Goal: Information Seeking & Learning: Find specific fact

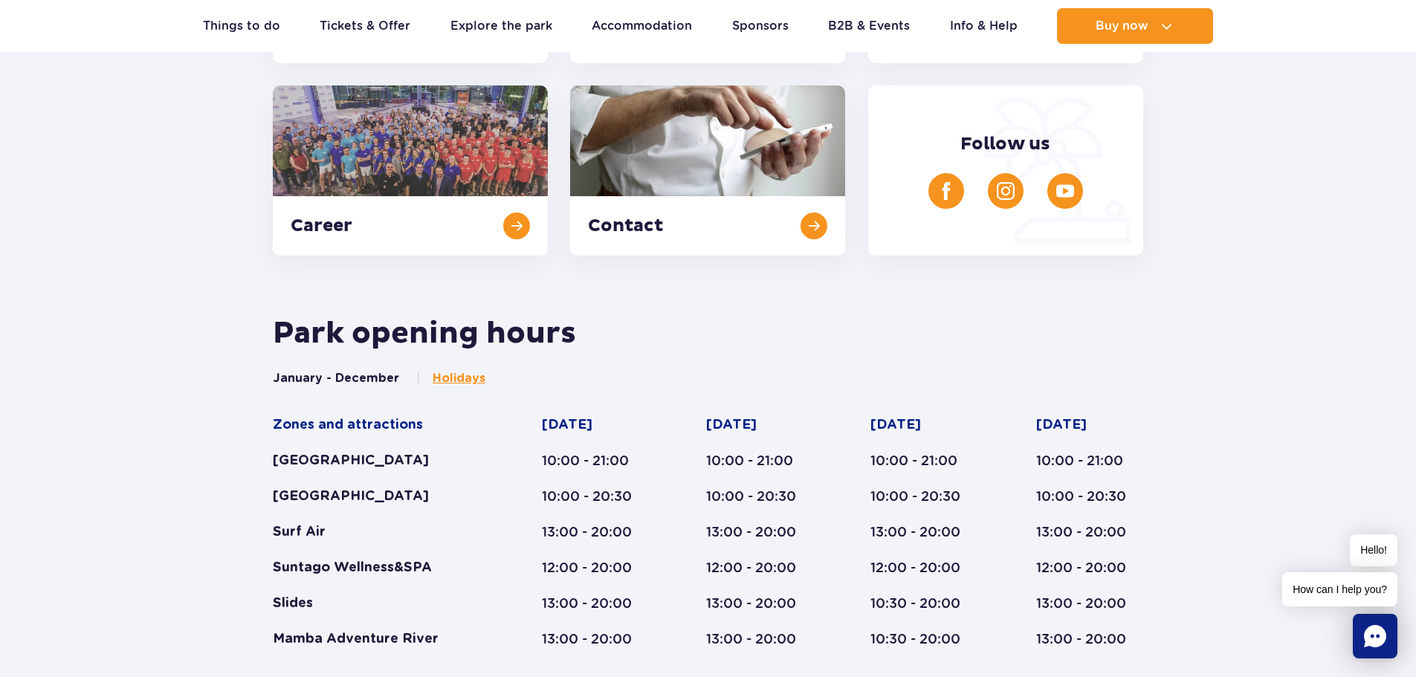
scroll to position [342, 0]
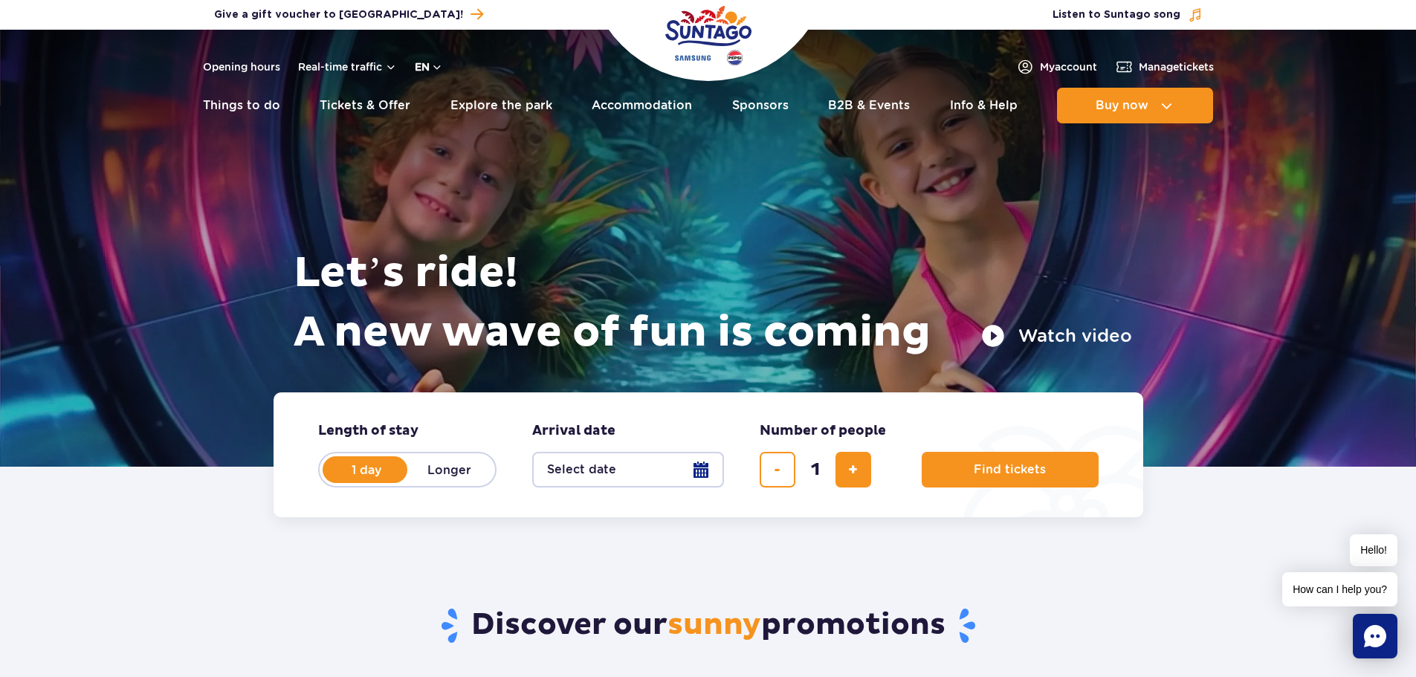
click at [437, 68] on button "en" at bounding box center [429, 66] width 28 height 15
click at [436, 71] on button "en" at bounding box center [429, 66] width 28 height 15
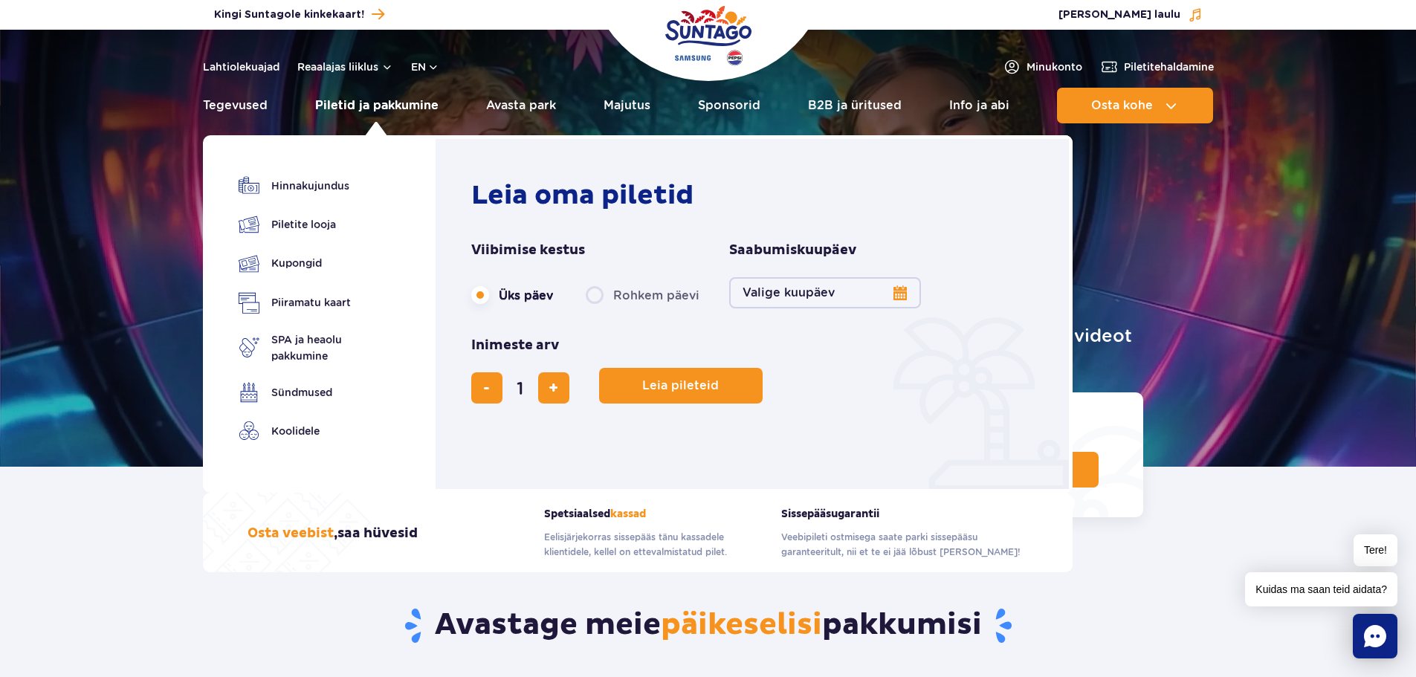
click at [378, 106] on font "Piletid ja pakkumine" at bounding box center [376, 105] width 123 height 14
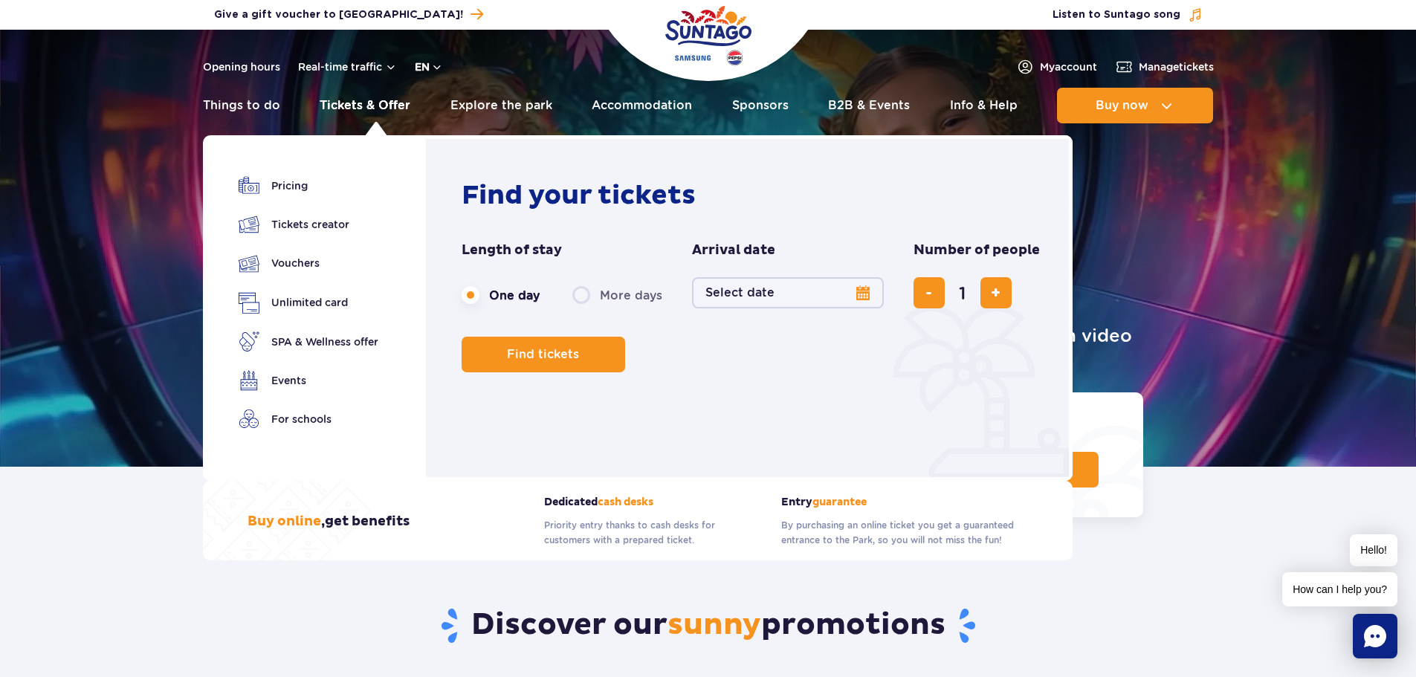
click at [441, 66] on button "en" at bounding box center [429, 66] width 28 height 15
click at [440, 67] on button "en" at bounding box center [429, 66] width 28 height 15
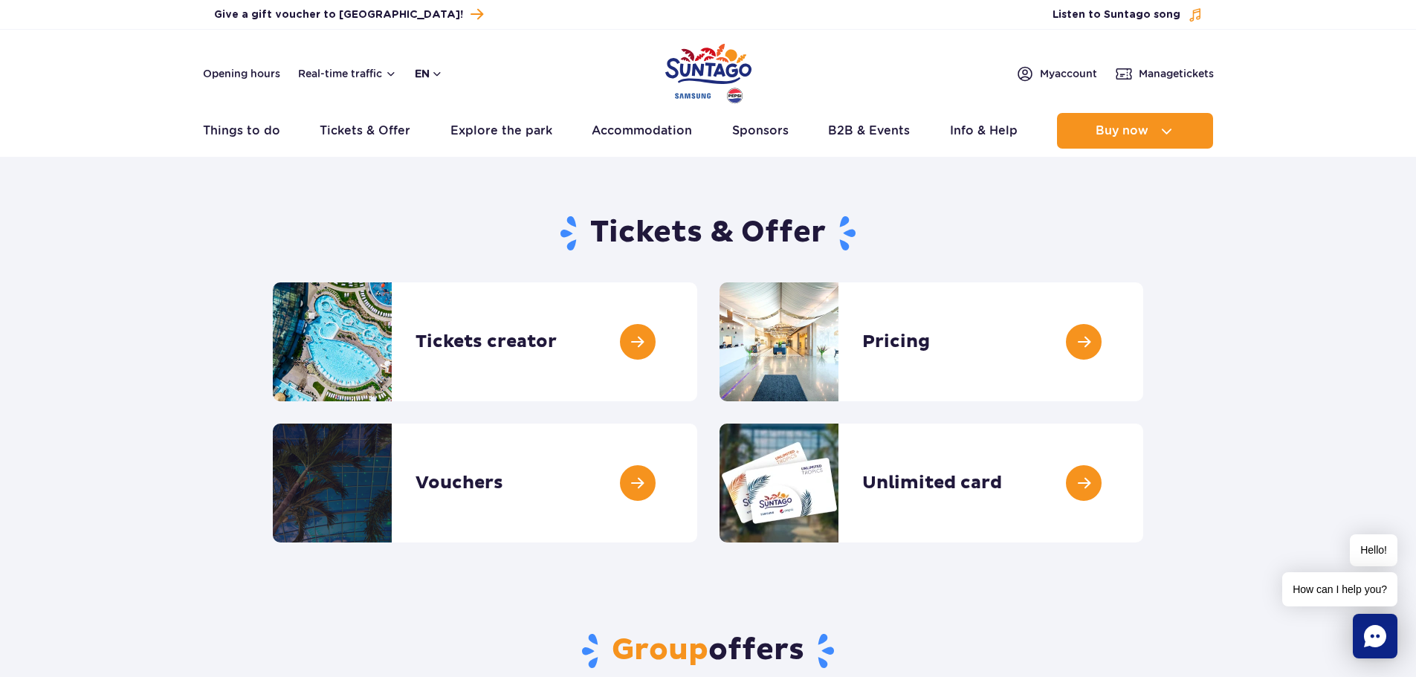
click at [438, 75] on button "en" at bounding box center [429, 73] width 28 height 15
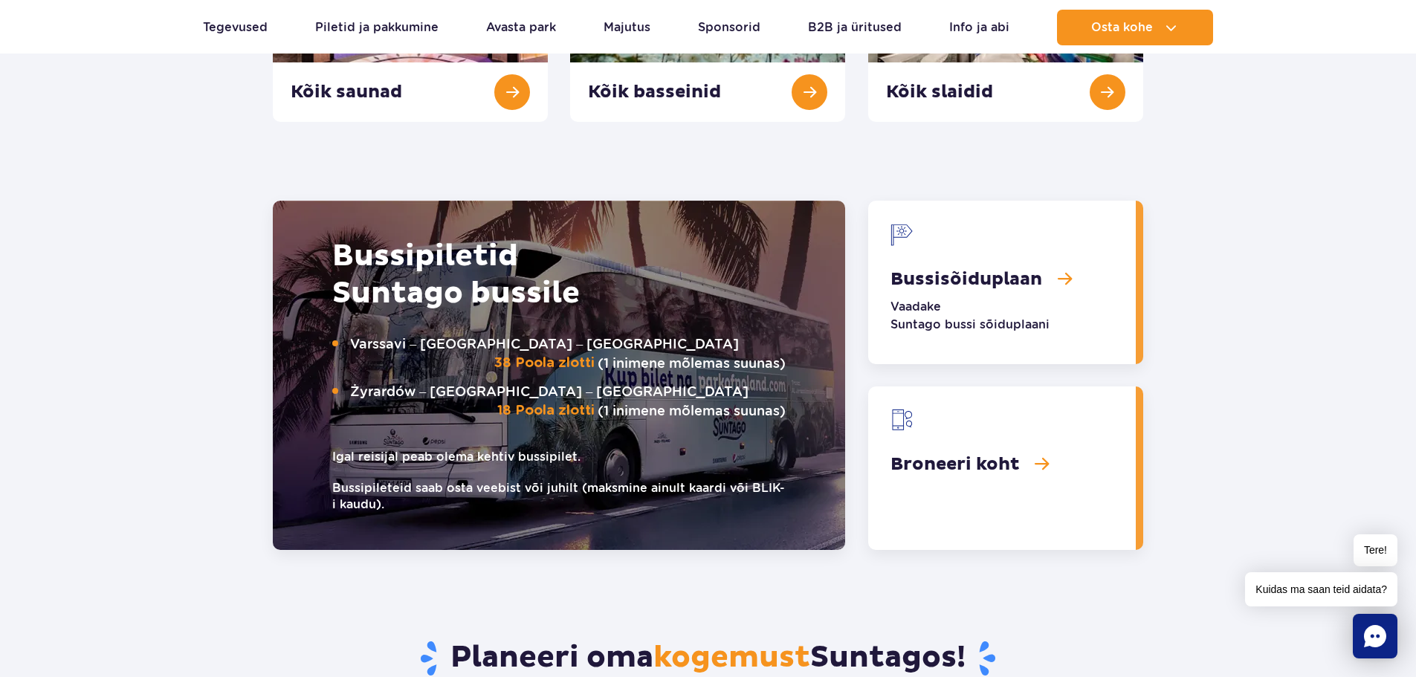
scroll to position [1808, 0]
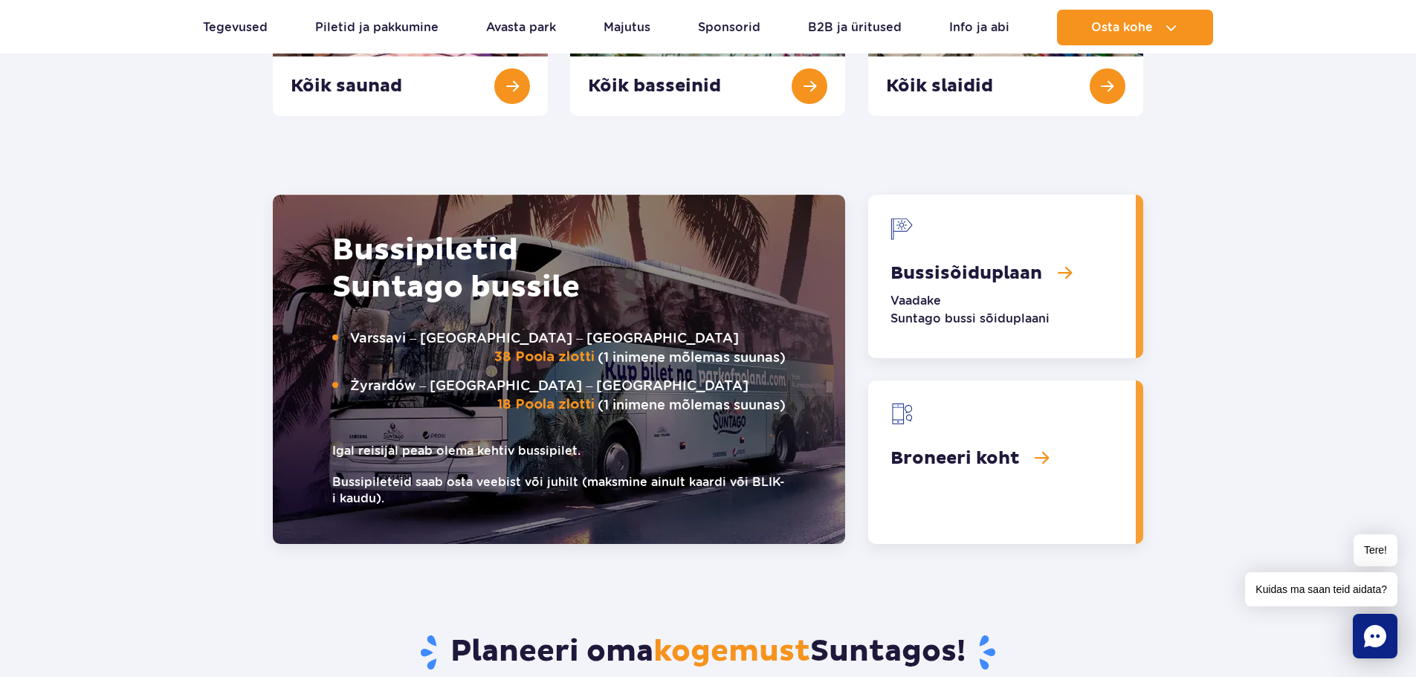
click at [1038, 219] on link "Bussisõiduplaan" at bounding box center [1002, 277] width 268 height 164
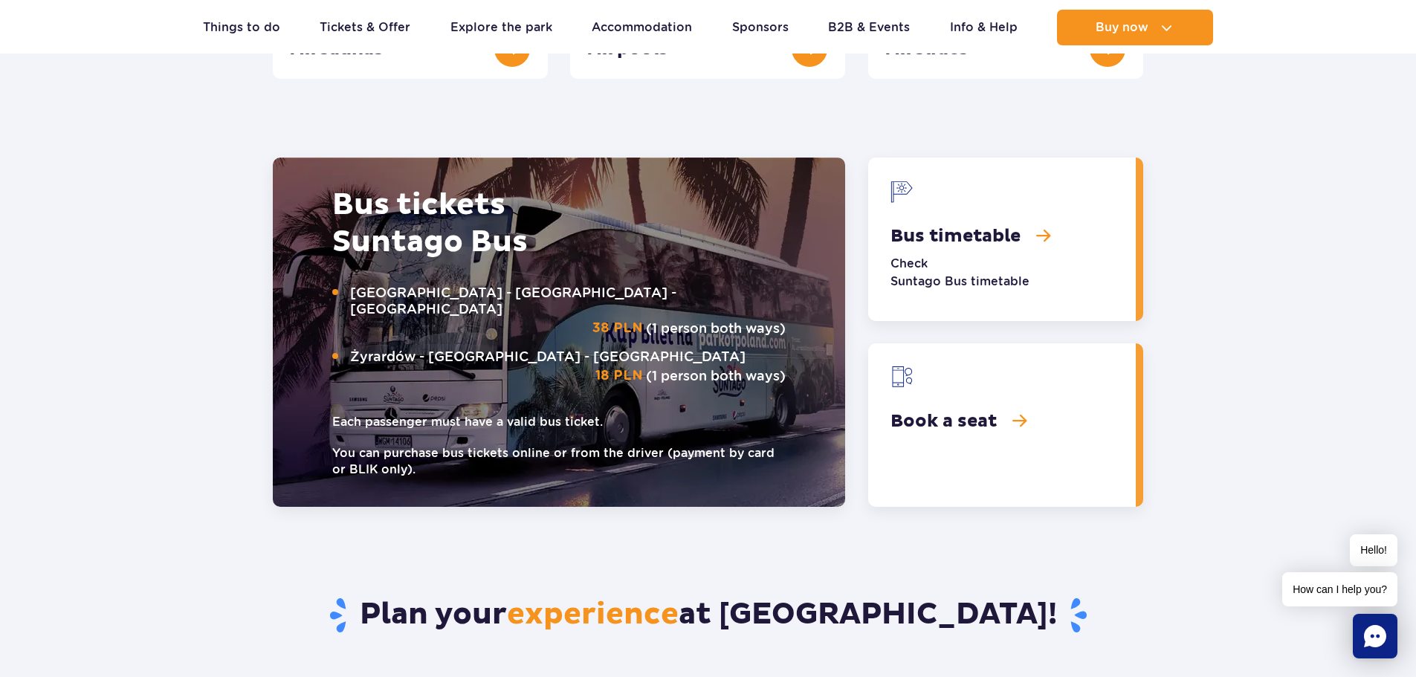
scroll to position [1826, 0]
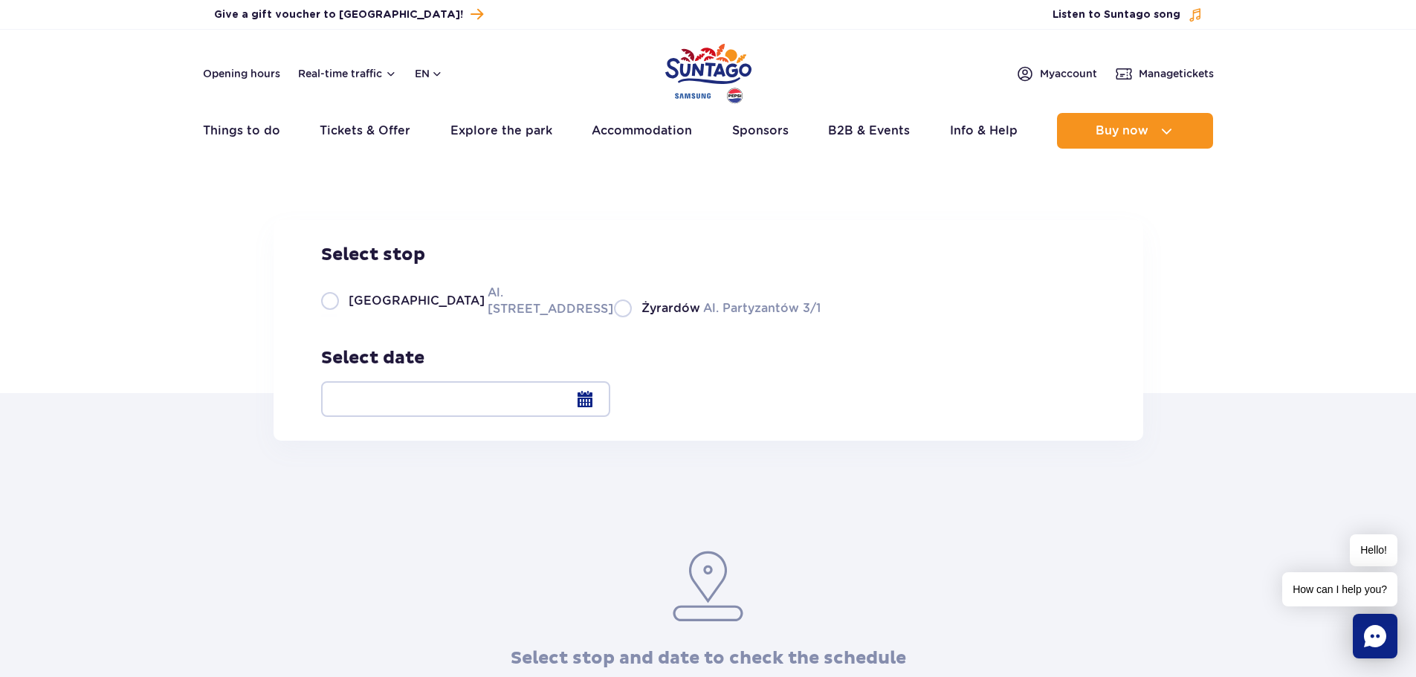
click at [610, 398] on div at bounding box center [465, 399] width 289 height 36
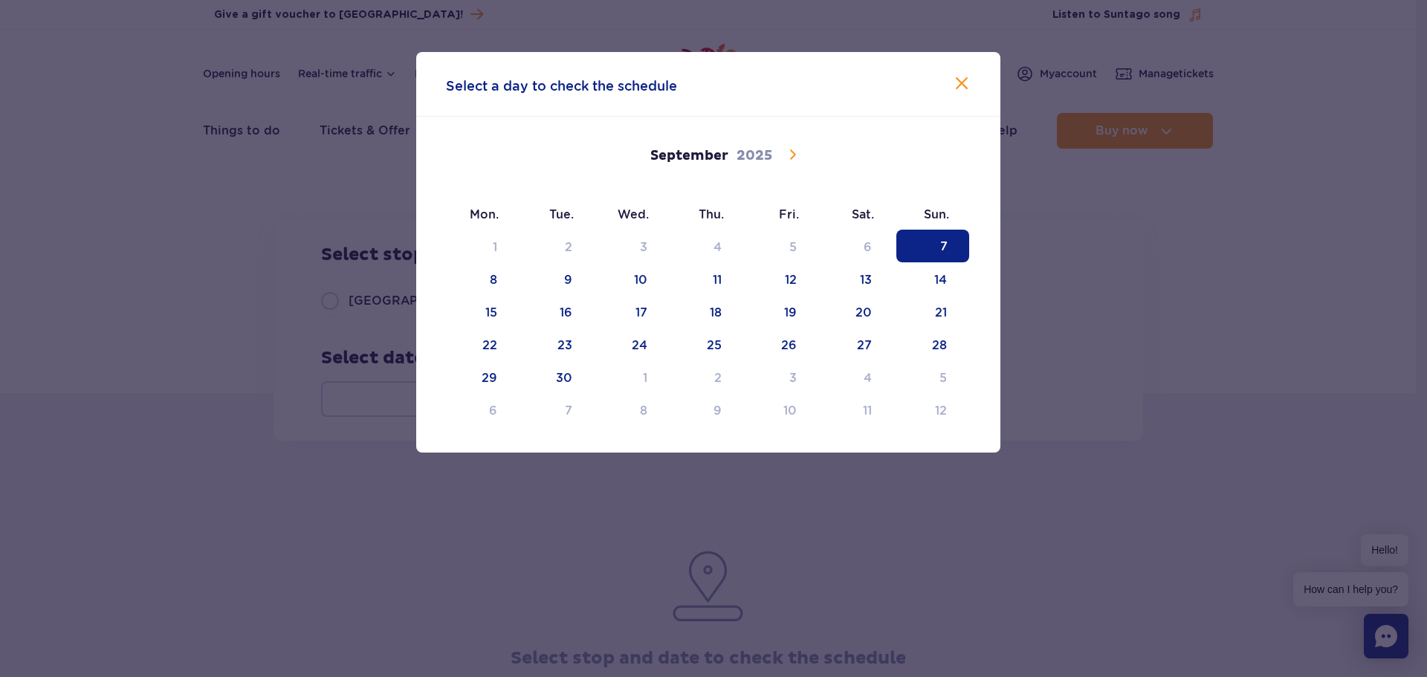
click at [792, 158] on icon at bounding box center [793, 154] width 6 height 10
click at [495, 343] on span "20" at bounding box center [483, 344] width 73 height 33
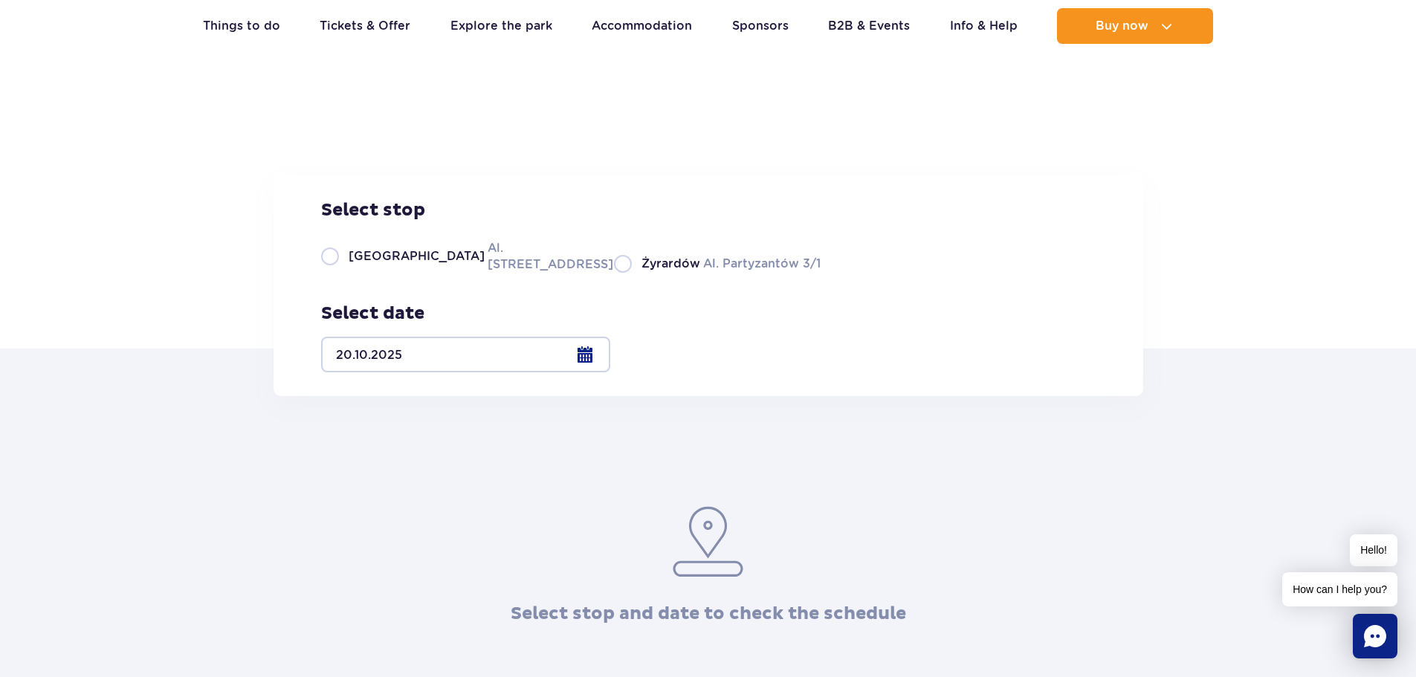
scroll to position [74, 0]
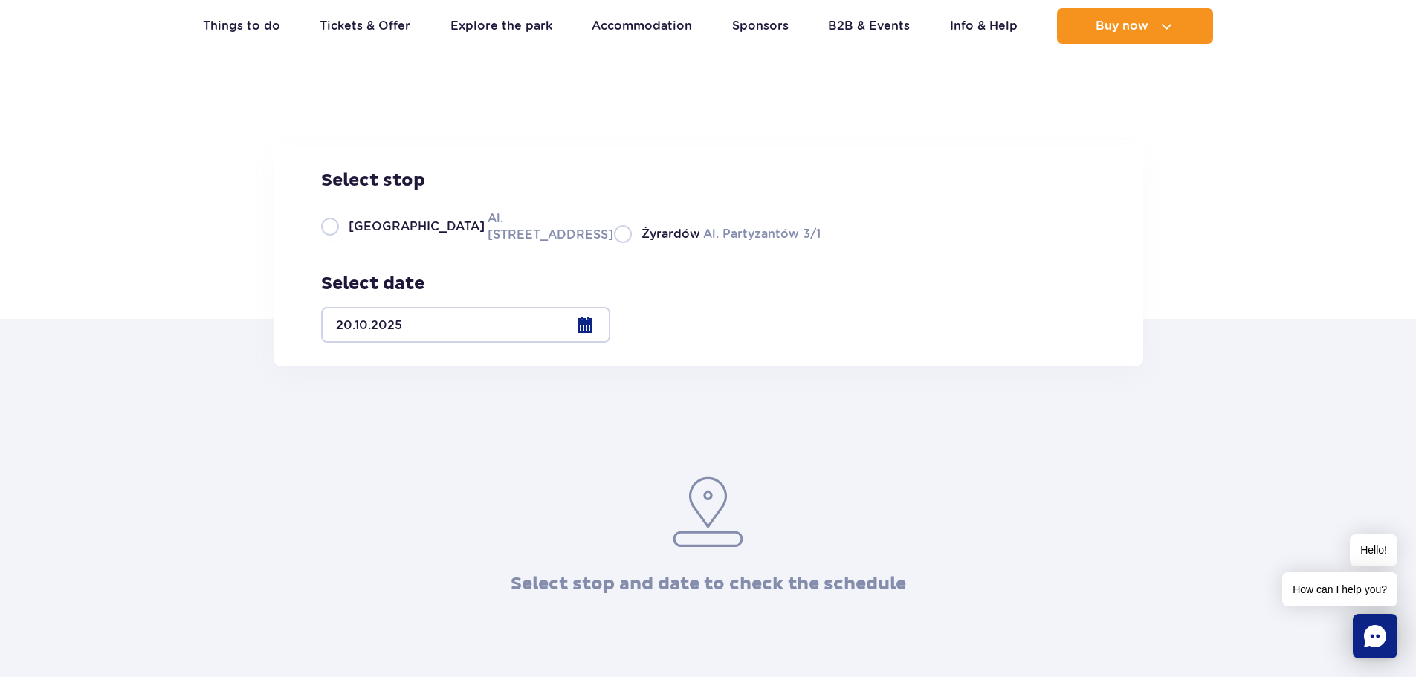
click at [330, 243] on label "Warsaw Al. Jerozolimskie 56" at bounding box center [458, 226] width 275 height 33
click at [330, 243] on input "Warsaw Al. Jerozolimskie 56" at bounding box center [329, 241] width 16 height 3
radio input "true"
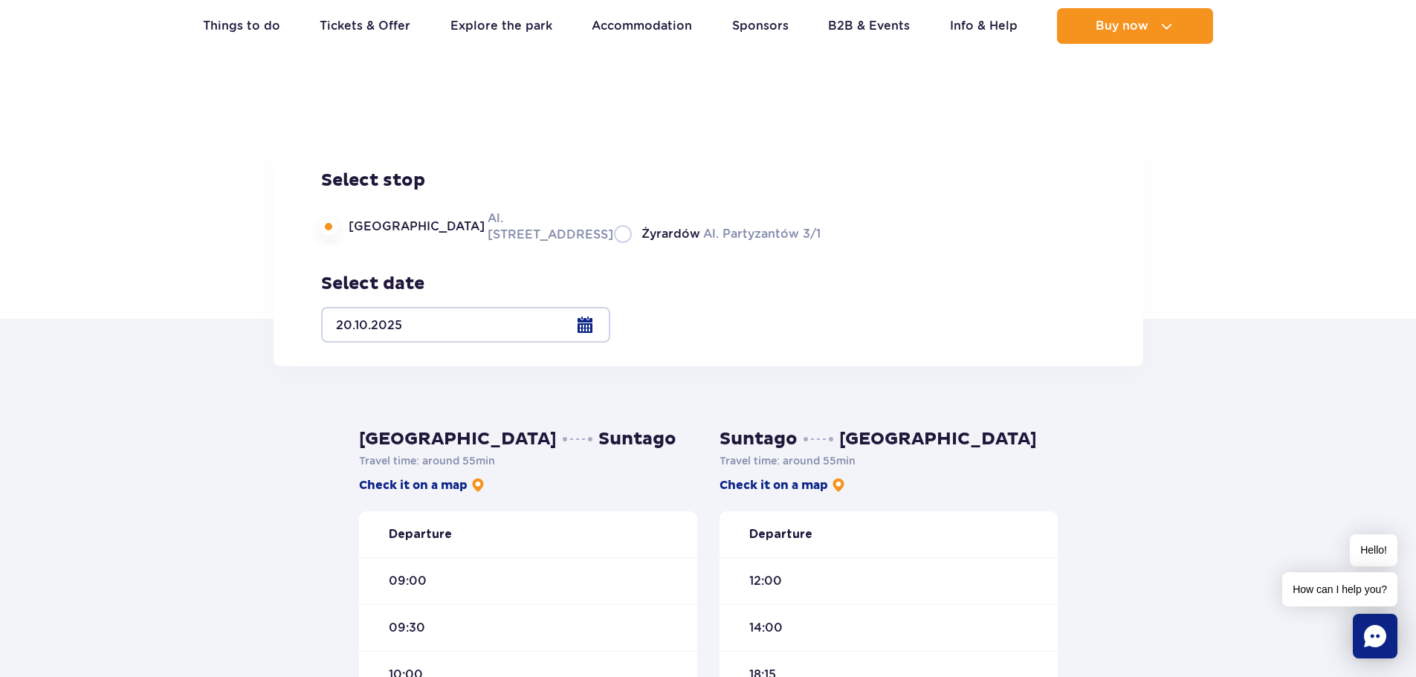
click at [614, 243] on label "Żyrardów Al. Partyzantów 3/1" at bounding box center [717, 233] width 207 height 19
click at [614, 243] on input "Żyrardów Al. Partyzantów 3/1" at bounding box center [622, 241] width 16 height 3
radio input "true"
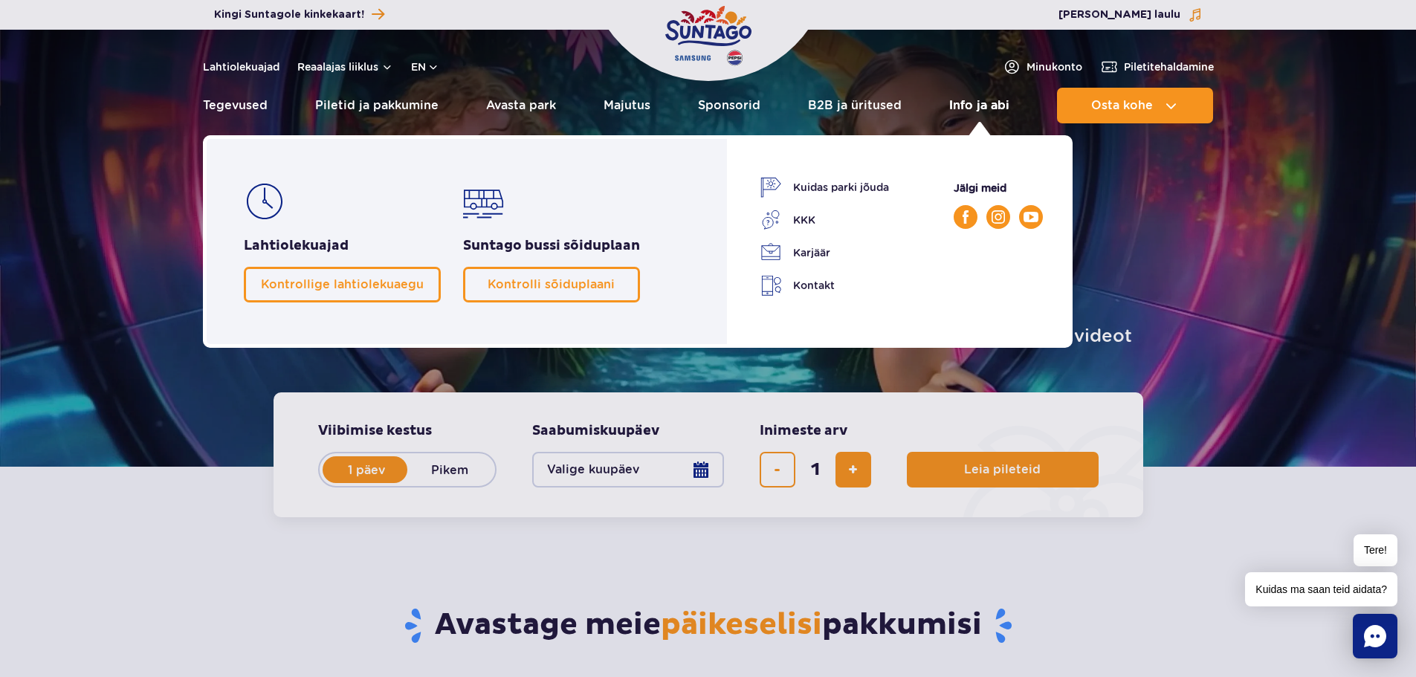
click at [977, 105] on font "Info ja abi" at bounding box center [979, 105] width 60 height 14
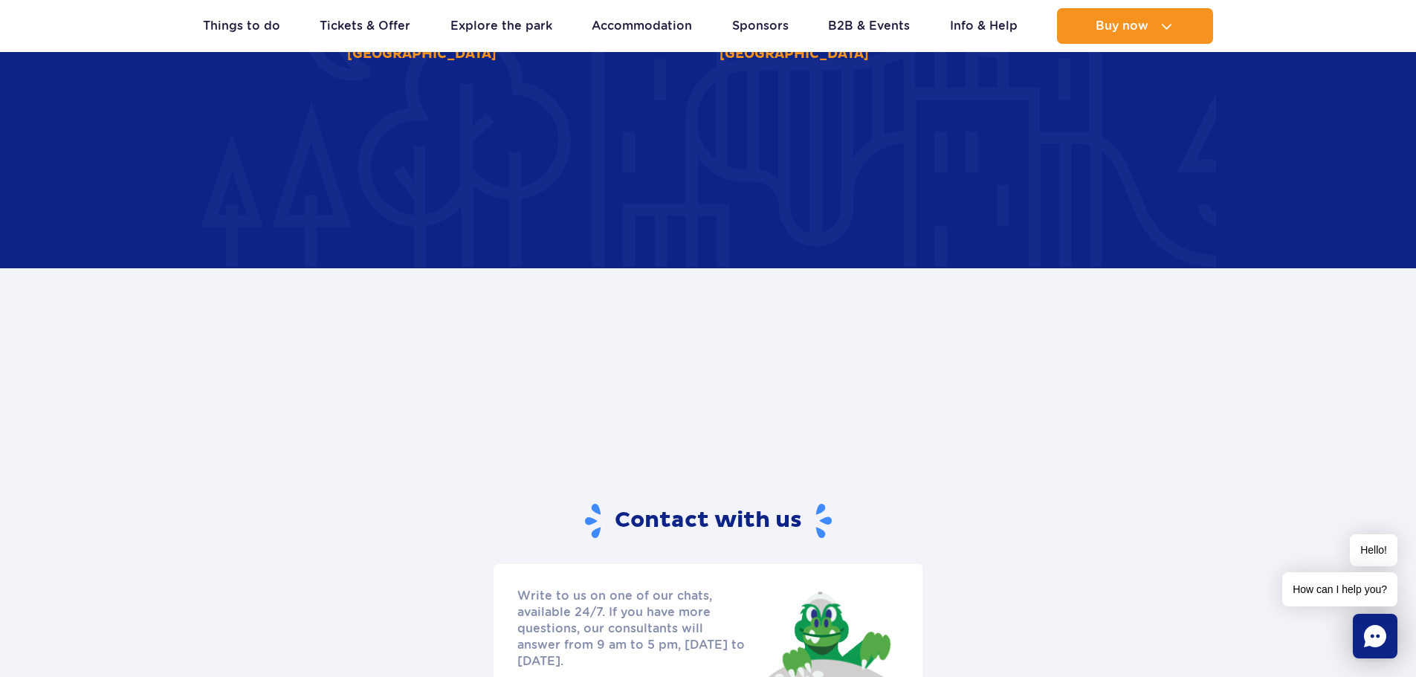
scroll to position [2155, 0]
